Goal: Communication & Community: Answer question/provide support

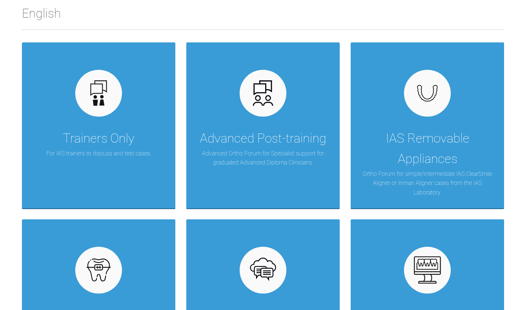
scroll to position [178, 0]
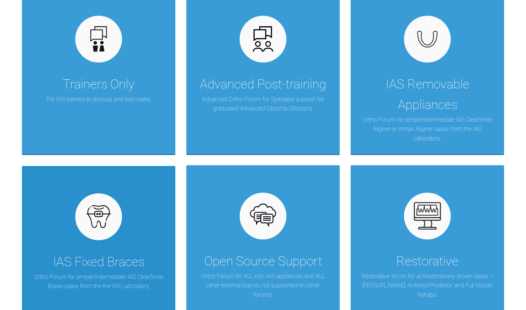
click at [148, 220] on div "IAS Fixed Braces Ortho Forum for simple/intermediate IAS ClearSmile Brace cases…" at bounding box center [99, 249] width 154 height 166
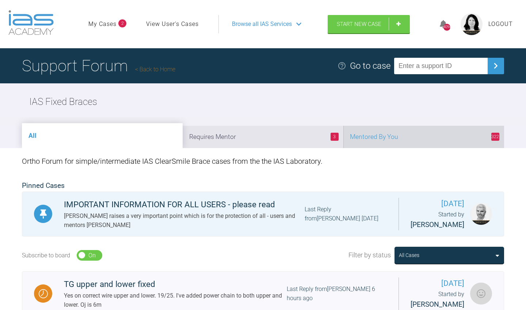
click at [400, 138] on li "322 Mentored By You" at bounding box center [424, 137] width 161 height 22
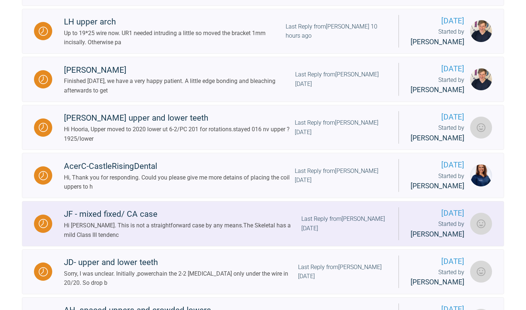
scroll to position [261, 0]
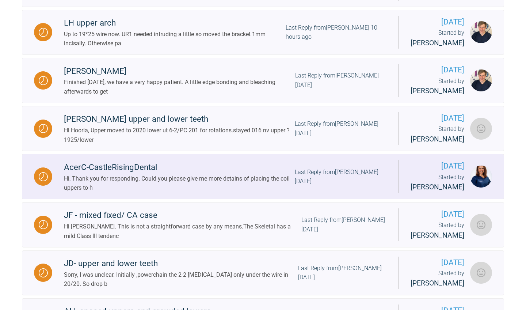
click at [194, 174] on div "AcerC-CastleRisingDental" at bounding box center [179, 167] width 231 height 13
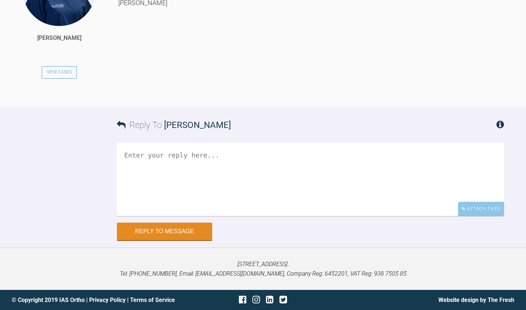
scroll to position [1697, 0]
click at [224, 214] on textarea at bounding box center [310, 179] width 387 height 73
type textarea "Y"
drag, startPoint x: 132, startPoint y: 222, endPoint x: 128, endPoint y: 221, distance: 4.1
click at [128, 216] on textarea "HI Kinga YOu just cut a small piece of closed coilsprint" at bounding box center [310, 179] width 387 height 73
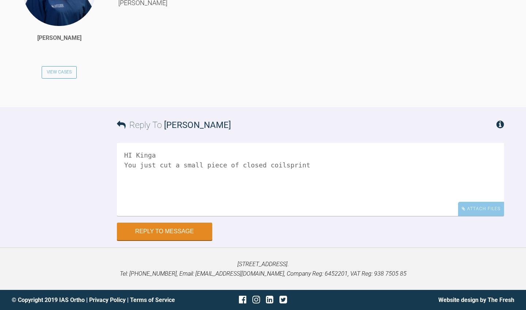
click at [134, 216] on textarea "HI Kinga You just cut a small piece of closed coilsprint" at bounding box center [310, 179] width 387 height 73
click at [254, 216] on textarea "HI Kinga You can just cut a small piece of closed coilsprint" at bounding box center [310, 179] width 387 height 73
click at [252, 216] on textarea "HI Kinga You can just cut a small piece of closed coilsprint" at bounding box center [310, 179] width 387 height 73
click at [270, 216] on textarea "HI Kinga You can just cut a small piece of closed coil sprint" at bounding box center [310, 179] width 387 height 73
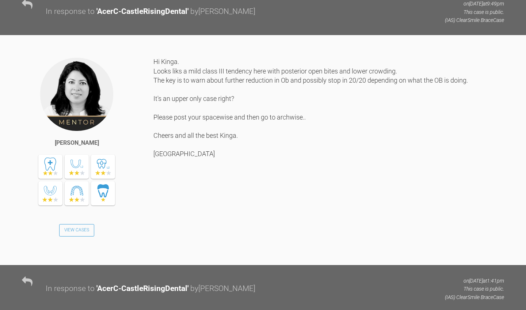
scroll to position [594, 0]
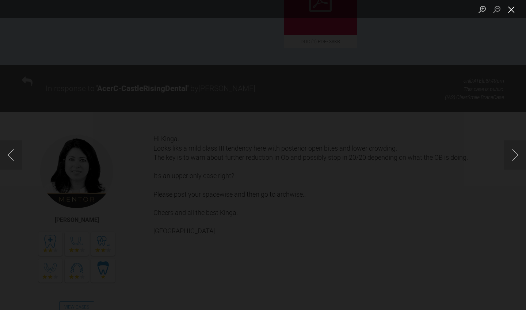
click at [513, 7] on button "Close lightbox" at bounding box center [511, 9] width 15 height 13
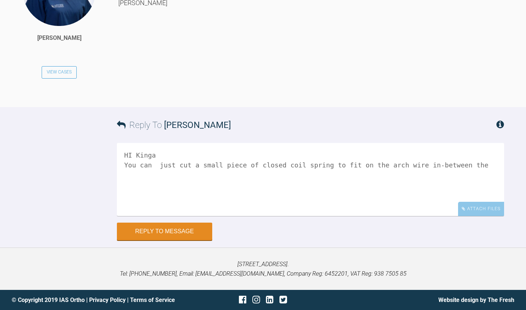
scroll to position [1753, 0]
click at [398, 159] on textarea "HI Kinga You can just cut a small piece of closed coil spring to fit on the arc…" at bounding box center [310, 179] width 387 height 73
click at [392, 159] on textarea "HI Kinga You can just cut a small piece of closed coil spring to fit on the arc…" at bounding box center [310, 179] width 387 height 73
click at [379, 167] on textarea "HI Kinga You can just cut a small piece of closed coil spring to fit on the arc…" at bounding box center [310, 179] width 387 height 73
click at [146, 175] on textarea "HI Kinga You can just cut a small piece of closed coil spring to fit on the arc…" at bounding box center [310, 179] width 387 height 73
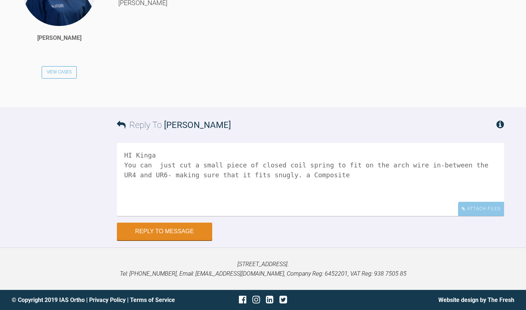
click at [189, 176] on textarea "HI Kinga You can just cut a small piece of closed coil spring to fit on the arc…" at bounding box center [310, 179] width 387 height 73
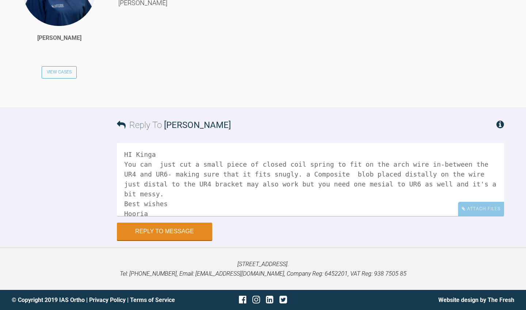
scroll to position [1721, 0]
type textarea "HI Kinga You can just cut a small piece of closed coil spring to fit on the arc…"
click at [179, 241] on button "Reply to Message" at bounding box center [164, 232] width 95 height 18
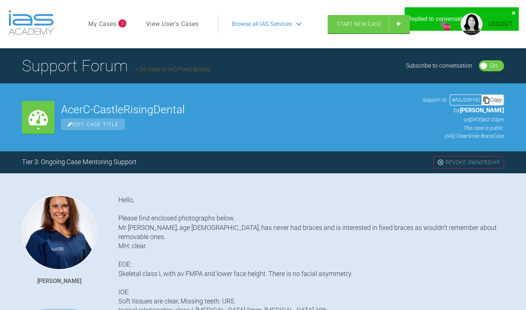
scroll to position [0, 0]
click at [169, 68] on link "Go back to IAS Fixed Braces" at bounding box center [172, 69] width 75 height 7
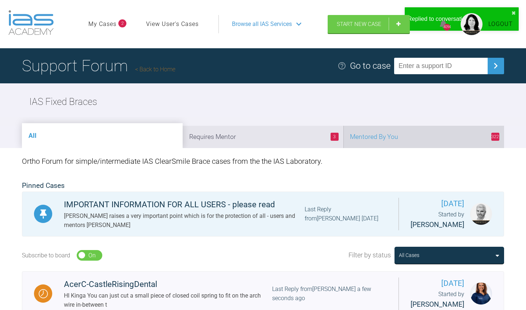
click at [421, 136] on li "322 Mentored By You" at bounding box center [424, 137] width 161 height 22
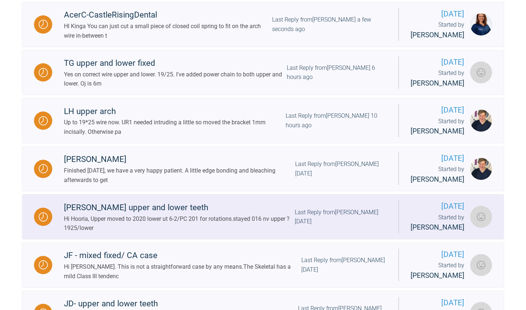
scroll to position [221, 0]
click at [282, 233] on div "Hi Hooria, Upper moved to 2020 lower ut 6-2/PC 201 for rotations.stayed 016 nv …" at bounding box center [179, 223] width 231 height 19
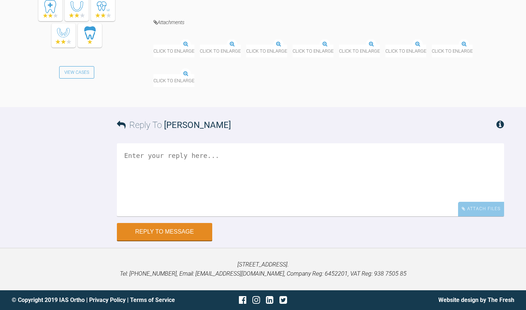
scroll to position [3328, 0]
click at [203, 45] on img at bounding box center [179, 39] width 50 height 9
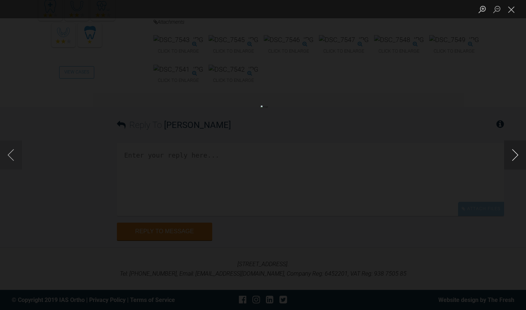
click at [514, 158] on button "Next image" at bounding box center [515, 154] width 22 height 29
click at [519, 153] on button "Next image" at bounding box center [515, 154] width 22 height 29
click at [517, 154] on button "Next image" at bounding box center [515, 154] width 22 height 29
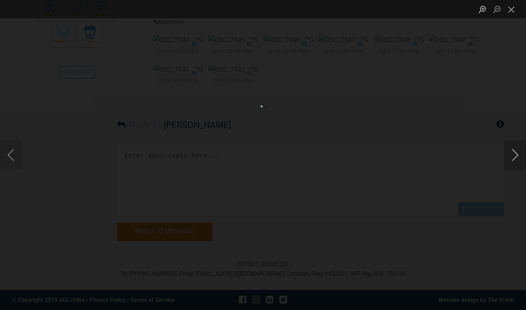
click at [517, 154] on button "Next image" at bounding box center [515, 154] width 22 height 29
click at [512, 12] on button "Close lightbox" at bounding box center [511, 9] width 15 height 13
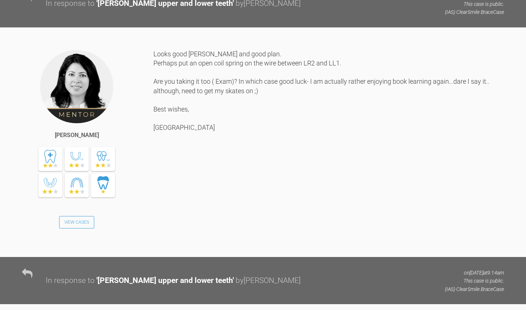
scroll to position [2228, 0]
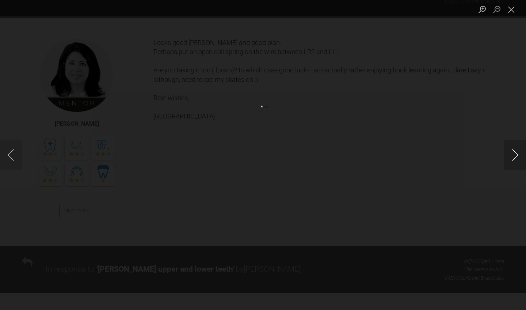
click at [515, 154] on button "Next image" at bounding box center [515, 154] width 22 height 29
click at [511, 12] on button "Close lightbox" at bounding box center [511, 9] width 15 height 13
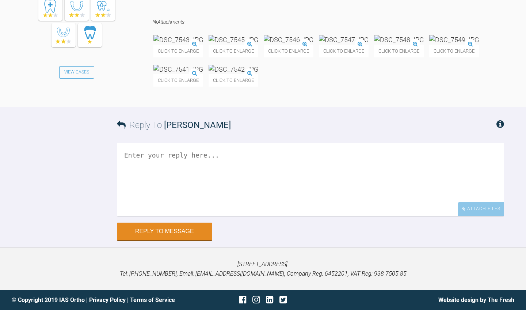
scroll to position [3527, 0]
click at [344, 158] on textarea at bounding box center [310, 179] width 387 height 73
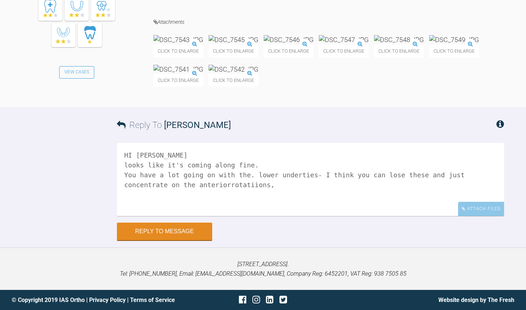
click at [446, 175] on textarea "HI [PERSON_NAME] looks like it's coming along fine. You have a lot going on wit…" at bounding box center [310, 179] width 387 height 73
drag, startPoint x: 477, startPoint y: 176, endPoint x: 460, endPoint y: 176, distance: 17.6
click at [460, 176] on textarea "HI [PERSON_NAME] looks like it's coming along fine. You have a lot going on wit…" at bounding box center [310, 179] width 387 height 73
click at [169, 186] on textarea "HI [PERSON_NAME] looks like it's coming along fine. You have a lot going on wit…" at bounding box center [310, 179] width 387 height 73
click at [188, 184] on textarea "HI [PERSON_NAME] looks like it's coming along fine. You have a lot going on wit…" at bounding box center [310, 179] width 387 height 73
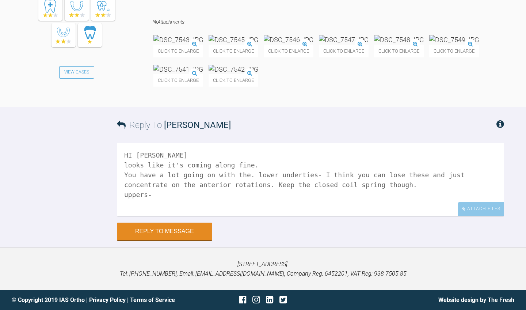
click at [126, 167] on textarea "HI [PERSON_NAME] looks like it's coming along fine. You have a lot going on wit…" at bounding box center [310, 179] width 387 height 73
click at [159, 201] on textarea "HI [PERSON_NAME] Looks like it's coming along fine. You have a lot going on wit…" at bounding box center [310, 179] width 387 height 73
click at [218, 178] on textarea "HI [PERSON_NAME] Looks like it's coming along fine. You have a lot going on wit…" at bounding box center [310, 179] width 387 height 73
click at [258, 44] on img at bounding box center [234, 39] width 50 height 9
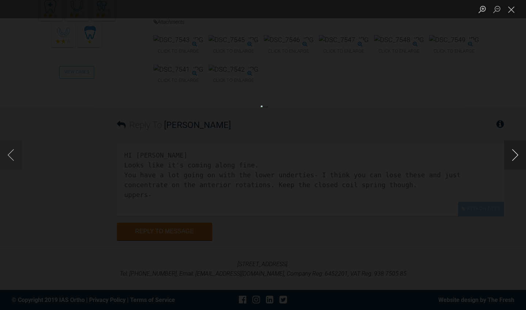
click at [517, 155] on button "Next image" at bounding box center [515, 154] width 22 height 29
click at [516, 151] on button "Next image" at bounding box center [515, 154] width 22 height 29
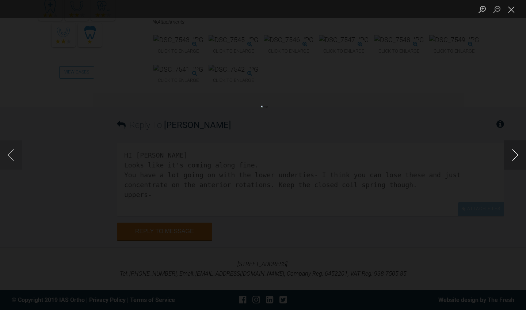
click at [516, 151] on button "Next image" at bounding box center [515, 154] width 22 height 29
click at [484, 8] on button "Zoom in" at bounding box center [482, 9] width 15 height 13
click at [498, 8] on button "Zoom out" at bounding box center [497, 9] width 15 height 13
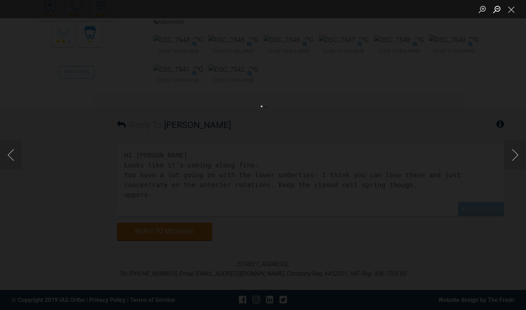
click at [498, 8] on button "Zoom out" at bounding box center [497, 9] width 15 height 13
click at [513, 12] on button "Close lightbox" at bounding box center [511, 9] width 15 height 13
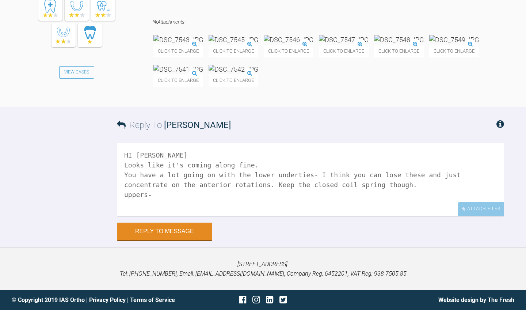
click at [203, 44] on img at bounding box center [179, 39] width 50 height 9
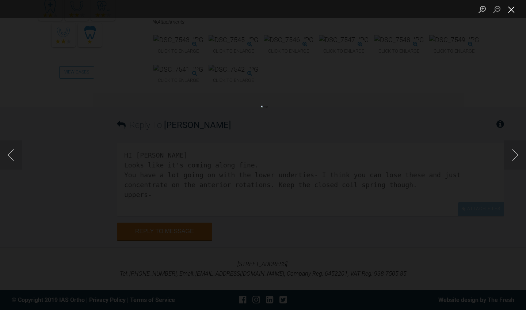
click at [513, 11] on button "Close lightbox" at bounding box center [511, 9] width 15 height 13
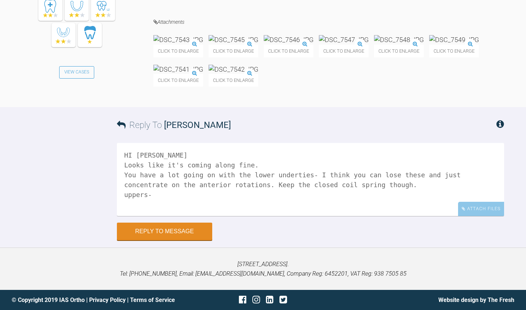
click at [203, 74] on img at bounding box center [179, 69] width 50 height 9
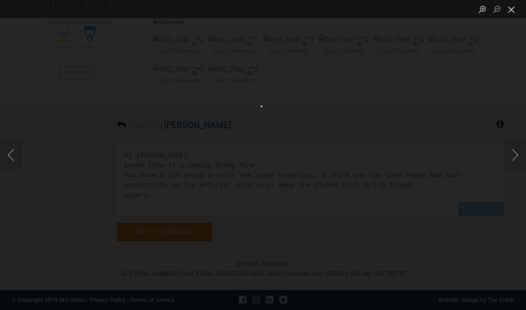
click at [514, 11] on button "Close lightbox" at bounding box center [511, 9] width 15 height 13
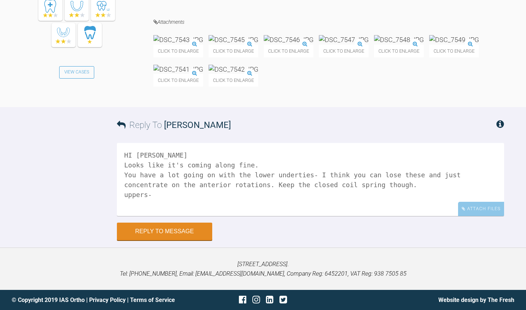
click at [203, 57] on span "Click to enlarge" at bounding box center [179, 51] width 50 height 13
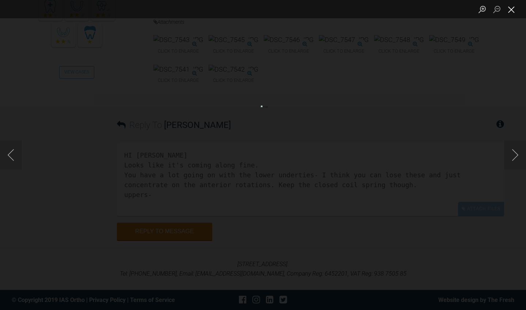
click at [513, 10] on button "Close lightbox" at bounding box center [511, 9] width 15 height 13
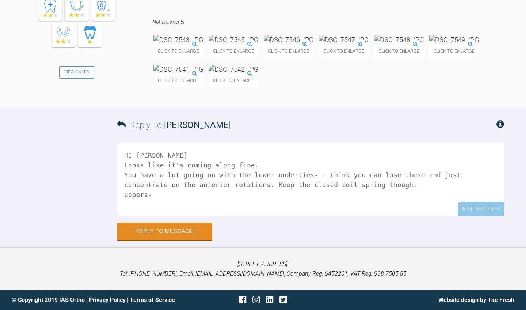
click at [258, 74] on img at bounding box center [234, 69] width 50 height 9
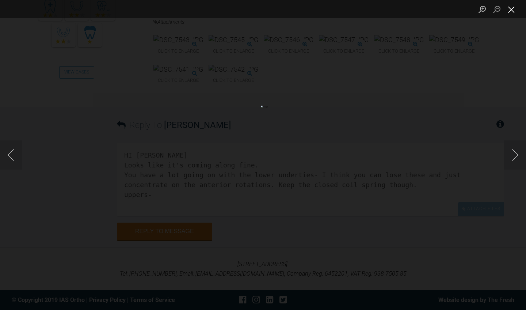
click at [514, 9] on button "Close lightbox" at bounding box center [511, 9] width 15 height 13
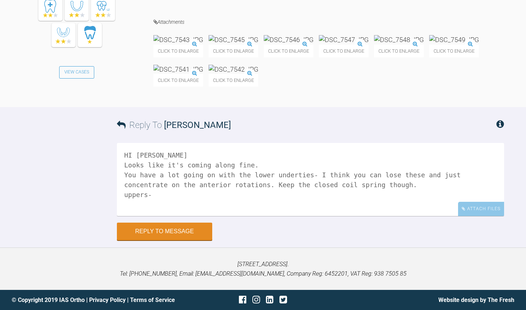
scroll to position [3527, 0]
click at [232, 198] on textarea "HI [PERSON_NAME] Looks like it's coming along fine. You have a lot going on wit…" at bounding box center [310, 179] width 387 height 73
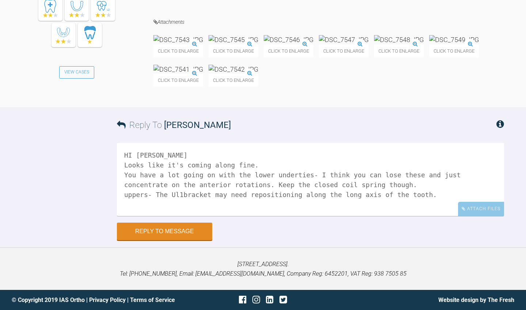
click at [203, 65] on img at bounding box center [179, 69] width 50 height 9
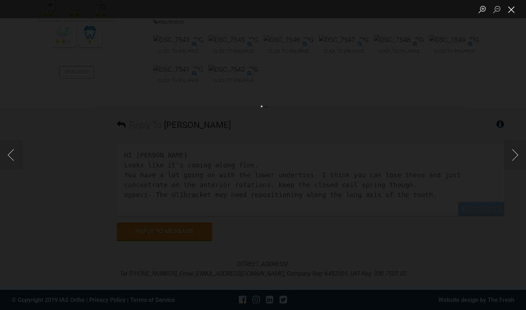
click at [510, 10] on button "Close lightbox" at bounding box center [511, 9] width 15 height 13
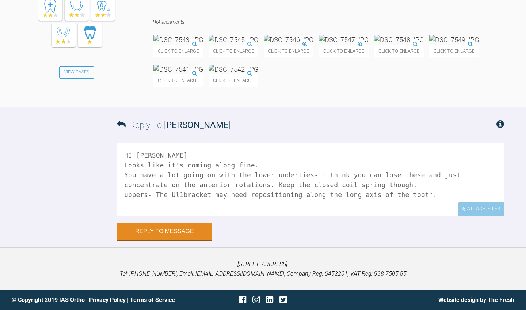
click at [430, 44] on img at bounding box center [455, 39] width 50 height 9
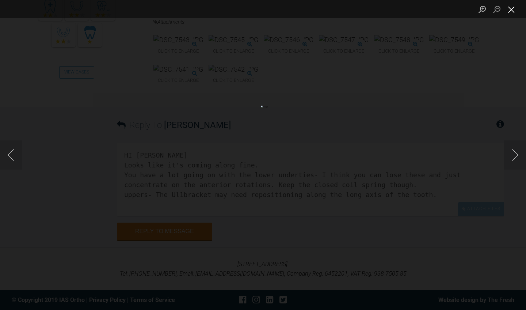
click at [511, 11] on button "Close lightbox" at bounding box center [511, 9] width 15 height 13
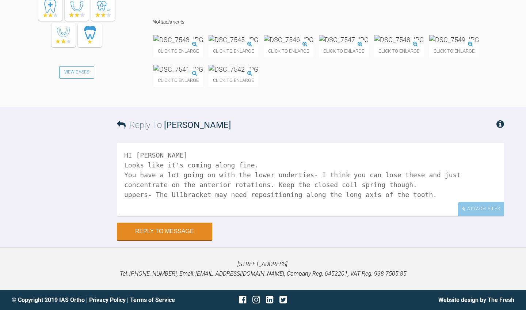
click at [361, 198] on textarea "HI [PERSON_NAME] Looks like it's coming along fine. You have a lot going on wit…" at bounding box center [310, 179] width 387 height 73
click at [131, 201] on textarea "HI [PERSON_NAME] Looks like it's coming along fine. You have a lot going on wit…" at bounding box center [310, 179] width 387 height 73
click at [128, 204] on textarea "HI [PERSON_NAME] Looks like it's coming along fine. You have a lot going on wit…" at bounding box center [310, 179] width 387 height 73
click at [171, 192] on textarea "HI [PERSON_NAME] Looks like it's coming along fine. You have a lot going on wit…" at bounding box center [310, 179] width 387 height 73
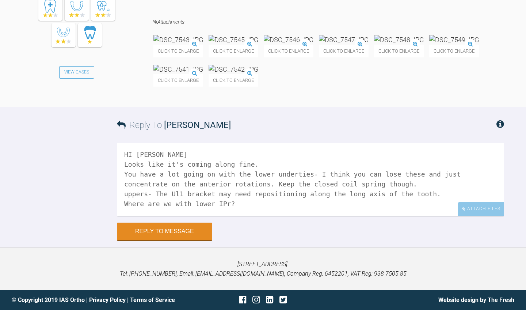
click at [213, 203] on textarea "HI [PERSON_NAME] Looks like it's coming along fine. You have a lot going on wit…" at bounding box center [310, 179] width 387 height 73
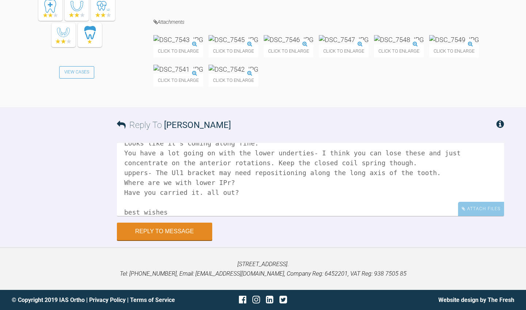
scroll to position [32, 0]
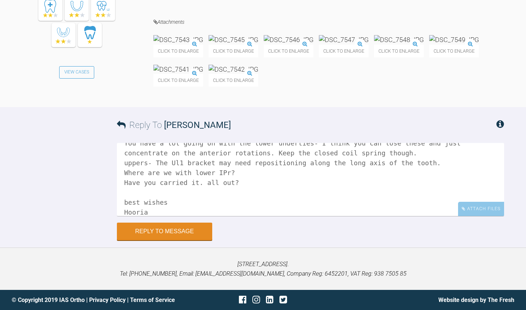
click at [128, 203] on textarea "HI [PERSON_NAME] Looks like it's coming along fine. You have a lot going on wit…" at bounding box center [310, 179] width 387 height 73
click at [160, 206] on textarea "HI [PERSON_NAME] Looks like it's coming along fine. You have a lot going on wit…" at bounding box center [310, 179] width 387 height 73
type textarea "HI [PERSON_NAME] Looks like it's coming along fine. You have a lot going on wit…"
click at [167, 232] on button "Reply to Message" at bounding box center [164, 232] width 95 height 18
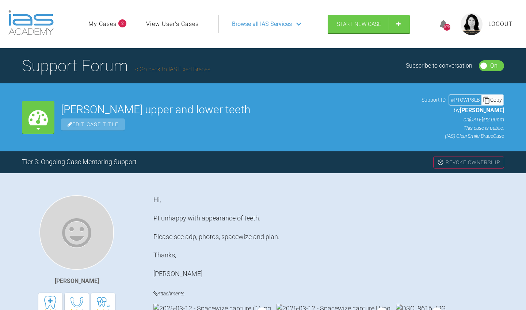
scroll to position [0, 0]
click at [185, 69] on link "Go back to IAS Fixed Braces" at bounding box center [172, 69] width 75 height 7
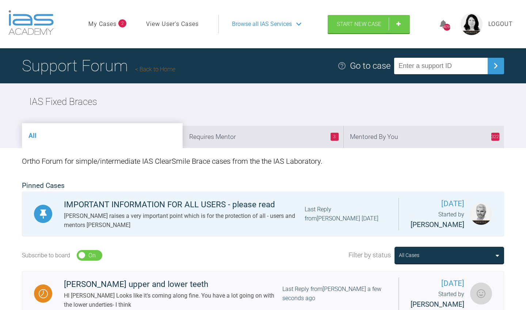
click at [422, 65] on input "text" at bounding box center [441, 66] width 94 height 16
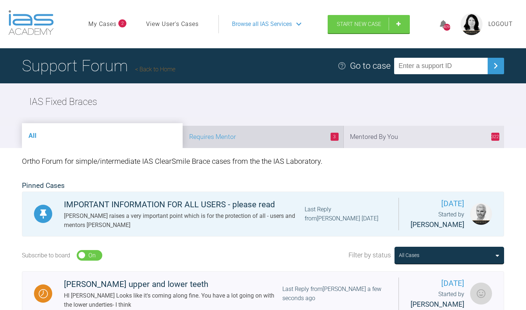
click at [312, 138] on li "3 Requires Mentor" at bounding box center [263, 137] width 161 height 22
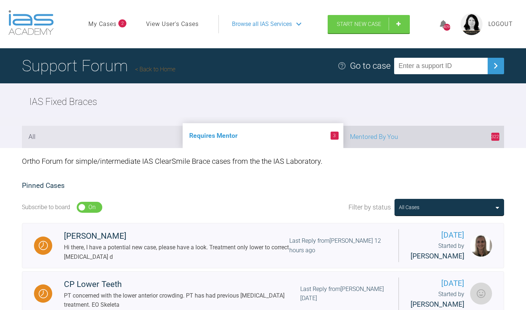
click at [392, 145] on li "322 Mentored By You" at bounding box center [424, 137] width 161 height 22
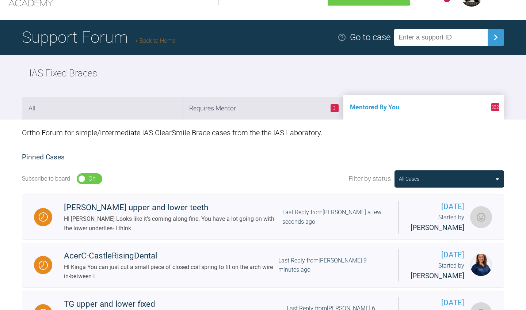
scroll to position [29, 0]
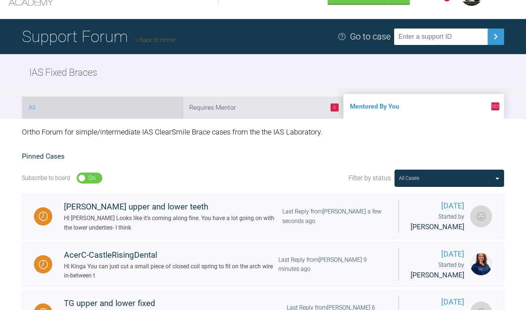
click at [165, 109] on li "All" at bounding box center [102, 108] width 161 height 22
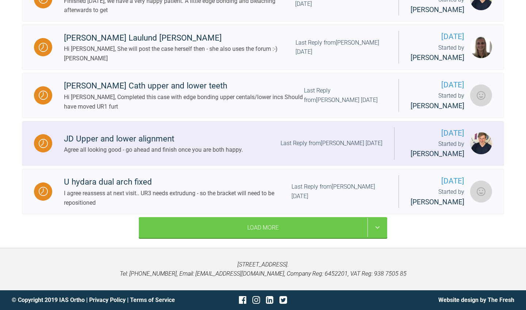
scroll to position [1102, 0]
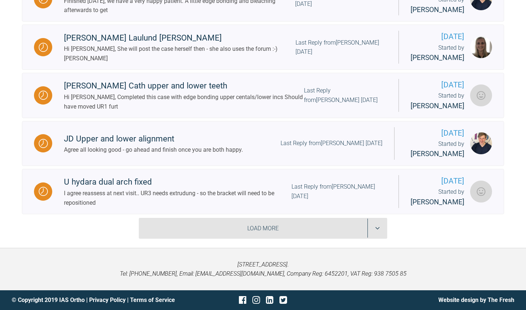
click at [232, 229] on div "Load More" at bounding box center [263, 228] width 249 height 21
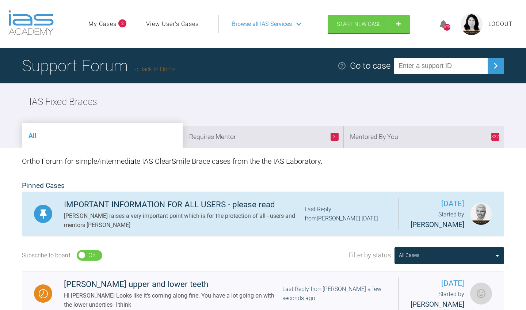
scroll to position [0, 0]
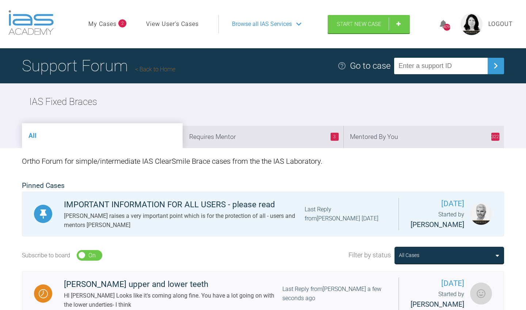
click at [430, 64] on input "text" at bounding box center [441, 66] width 94 height 16
type input "TEO"
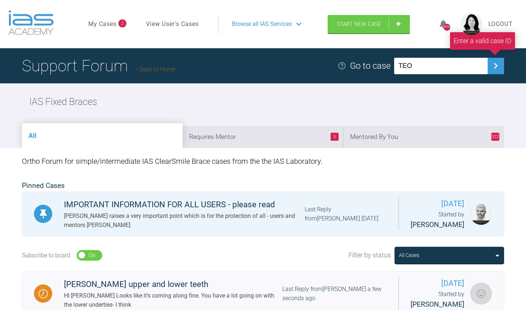
drag, startPoint x: 420, startPoint y: 64, endPoint x: 367, endPoint y: 60, distance: 53.5
click at [366, 63] on div "Go to case [PERSON_NAME] Enter a valid case ID" at bounding box center [421, 66] width 167 height 16
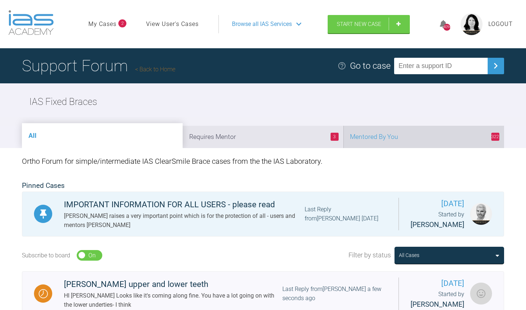
click at [392, 133] on li "322 Mentored By You" at bounding box center [424, 137] width 161 height 22
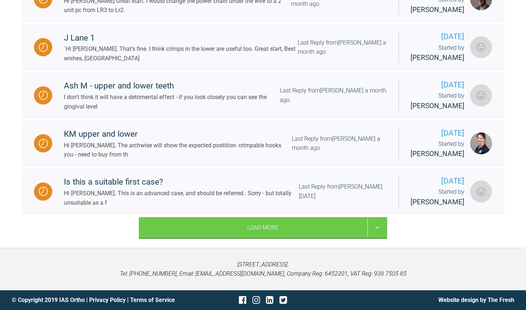
scroll to position [1028, 0]
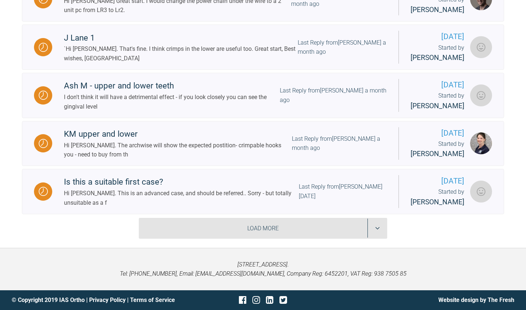
click at [308, 239] on div "Load More" at bounding box center [263, 228] width 249 height 21
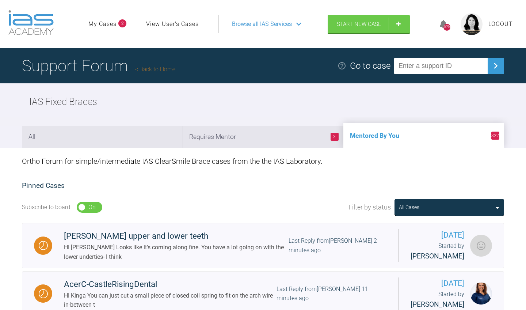
scroll to position [0, 0]
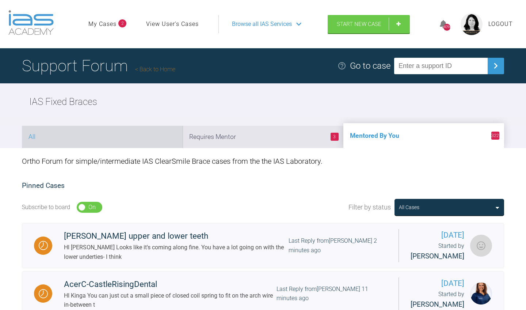
click at [168, 138] on li "All" at bounding box center [102, 137] width 161 height 22
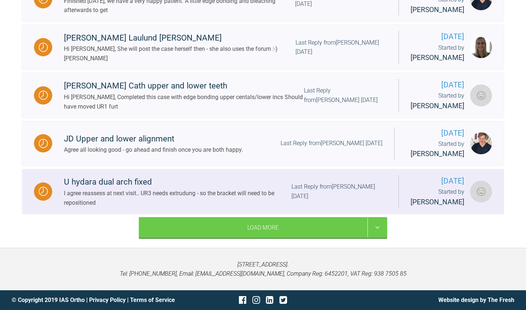
scroll to position [1090, 0]
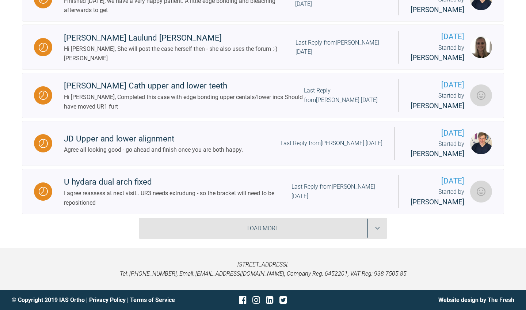
click at [231, 228] on div "Load More" at bounding box center [263, 228] width 249 height 21
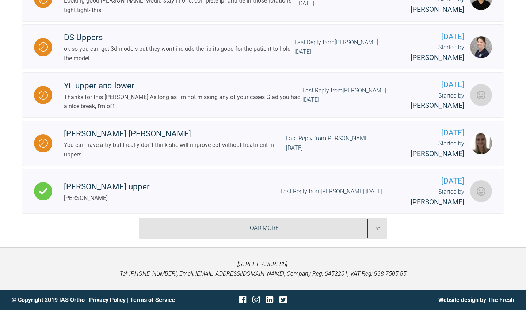
scroll to position [2157, 0]
click at [229, 230] on div "Load More" at bounding box center [263, 228] width 249 height 21
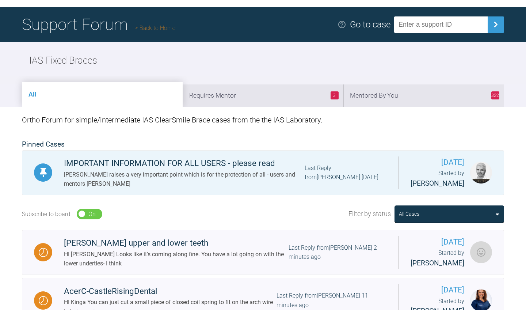
scroll to position [41, 0]
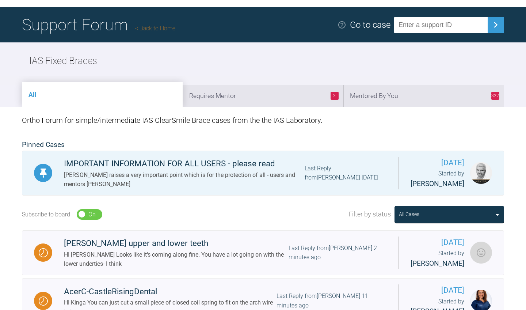
click at [434, 218] on div "All Cases" at bounding box center [449, 214] width 101 height 8
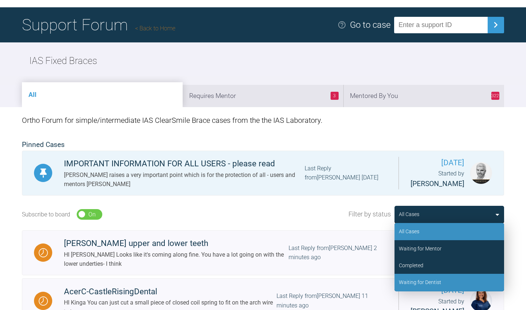
click at [431, 286] on div "Waiting for Dentist" at bounding box center [420, 282] width 42 height 8
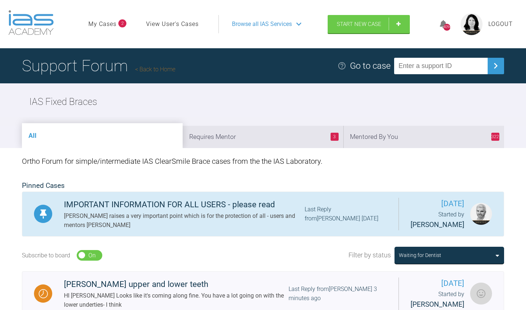
scroll to position [0, 0]
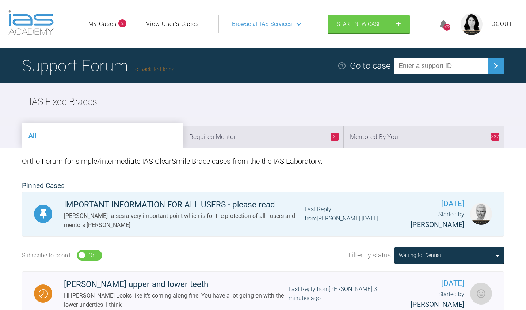
click at [463, 259] on div "Waiting for Dentist" at bounding box center [449, 255] width 101 height 8
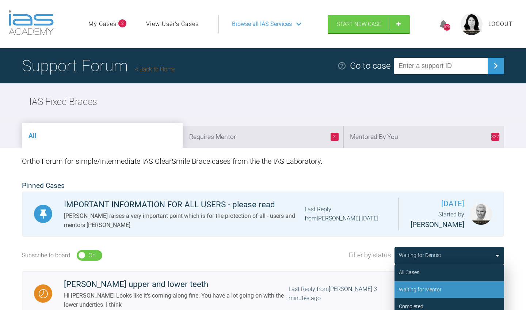
click at [437, 294] on div "Waiting for Mentor" at bounding box center [420, 289] width 43 height 8
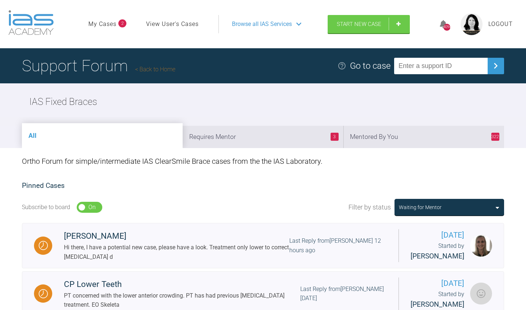
click at [178, 27] on link "View User's Cases" at bounding box center [172, 24] width 53 height 10
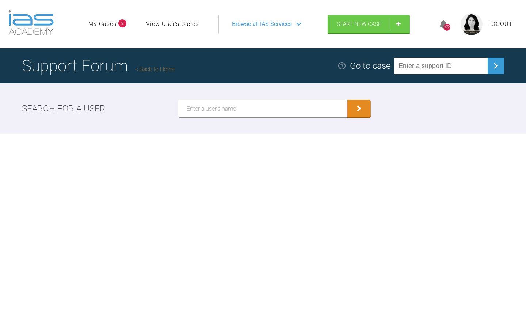
click at [203, 109] on input "text" at bounding box center [263, 109] width 170 height 18
type input "[PERSON_NAME]"
click at [355, 109] on button "submit" at bounding box center [359, 110] width 23 height 18
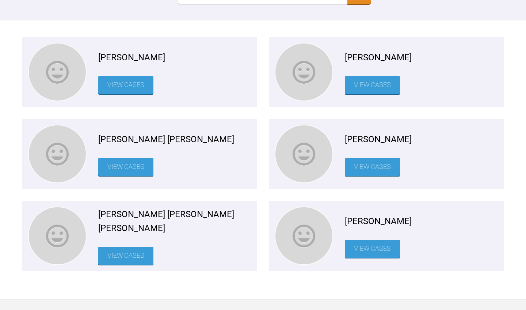
scroll to position [116, 0]
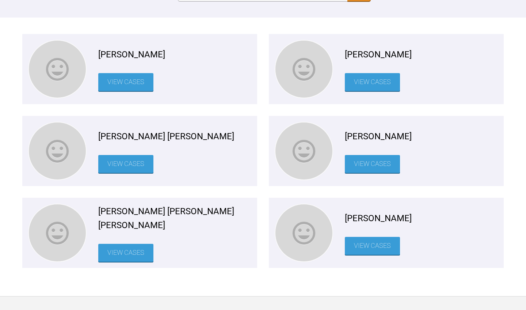
click at [381, 134] on span "[PERSON_NAME]" at bounding box center [378, 136] width 67 height 14
click at [374, 163] on link "View Cases" at bounding box center [372, 164] width 55 height 18
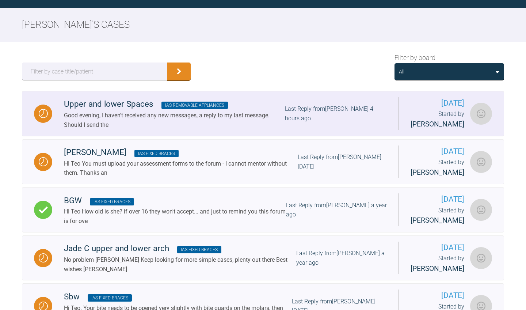
click at [314, 121] on div "Last Reply from [PERSON_NAME] 4 hours ago" at bounding box center [336, 113] width 102 height 19
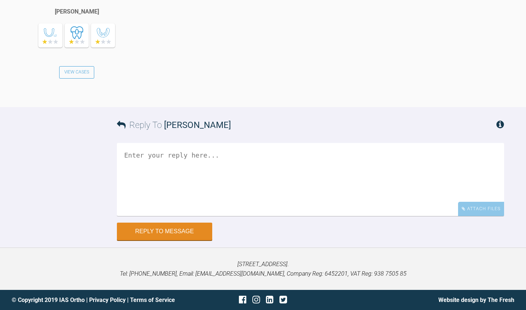
scroll to position [6056, 0]
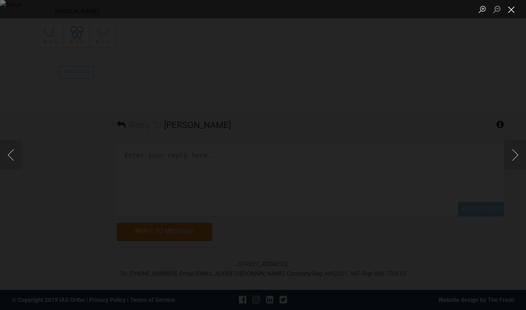
click at [511, 12] on button "Close lightbox" at bounding box center [511, 9] width 15 height 13
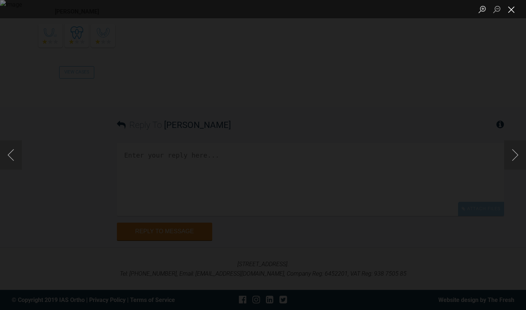
click at [510, 12] on button "Close lightbox" at bounding box center [511, 9] width 15 height 13
